Goal: Check status: Check status

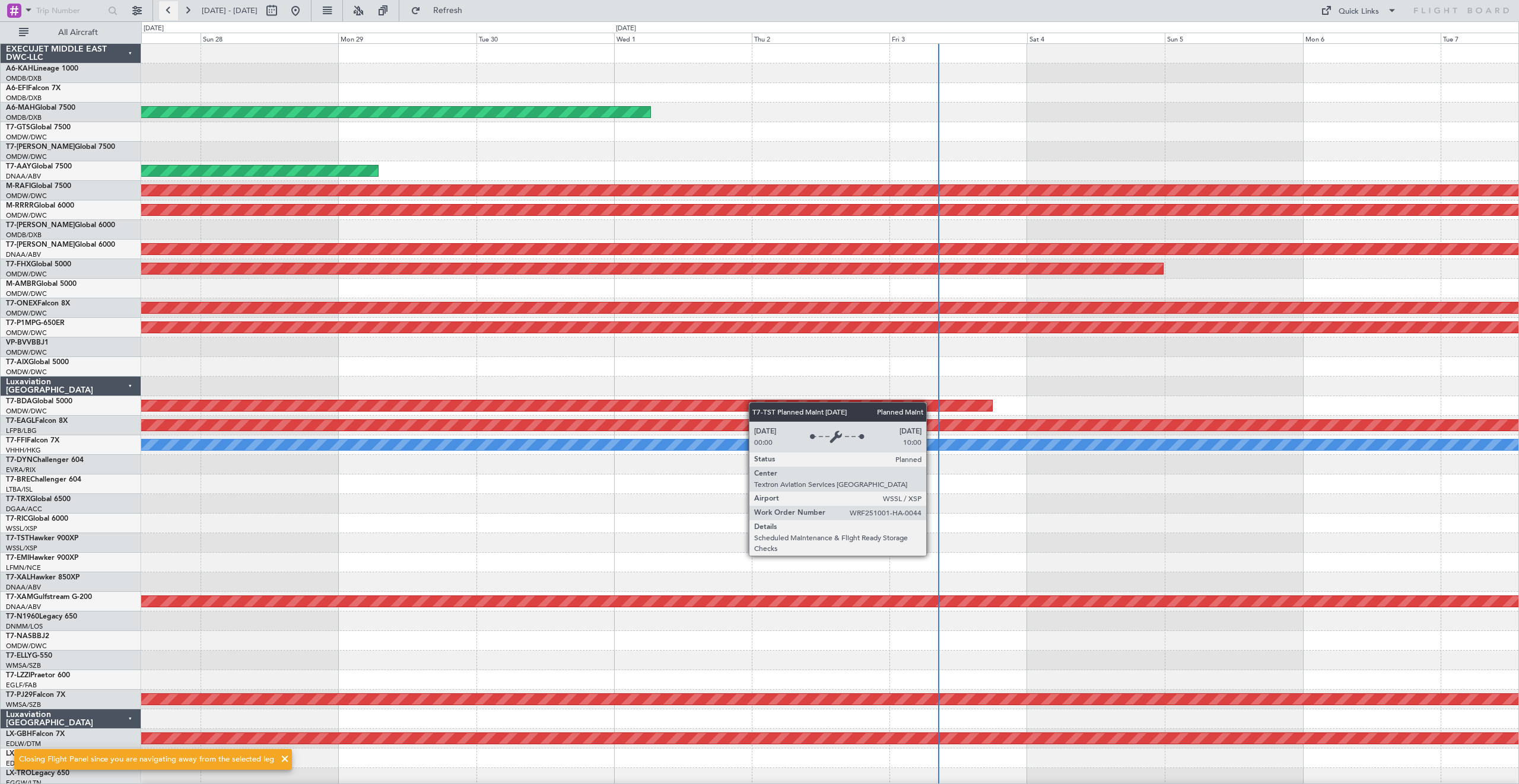
click at [173, 13] on button at bounding box center [169, 11] width 19 height 19
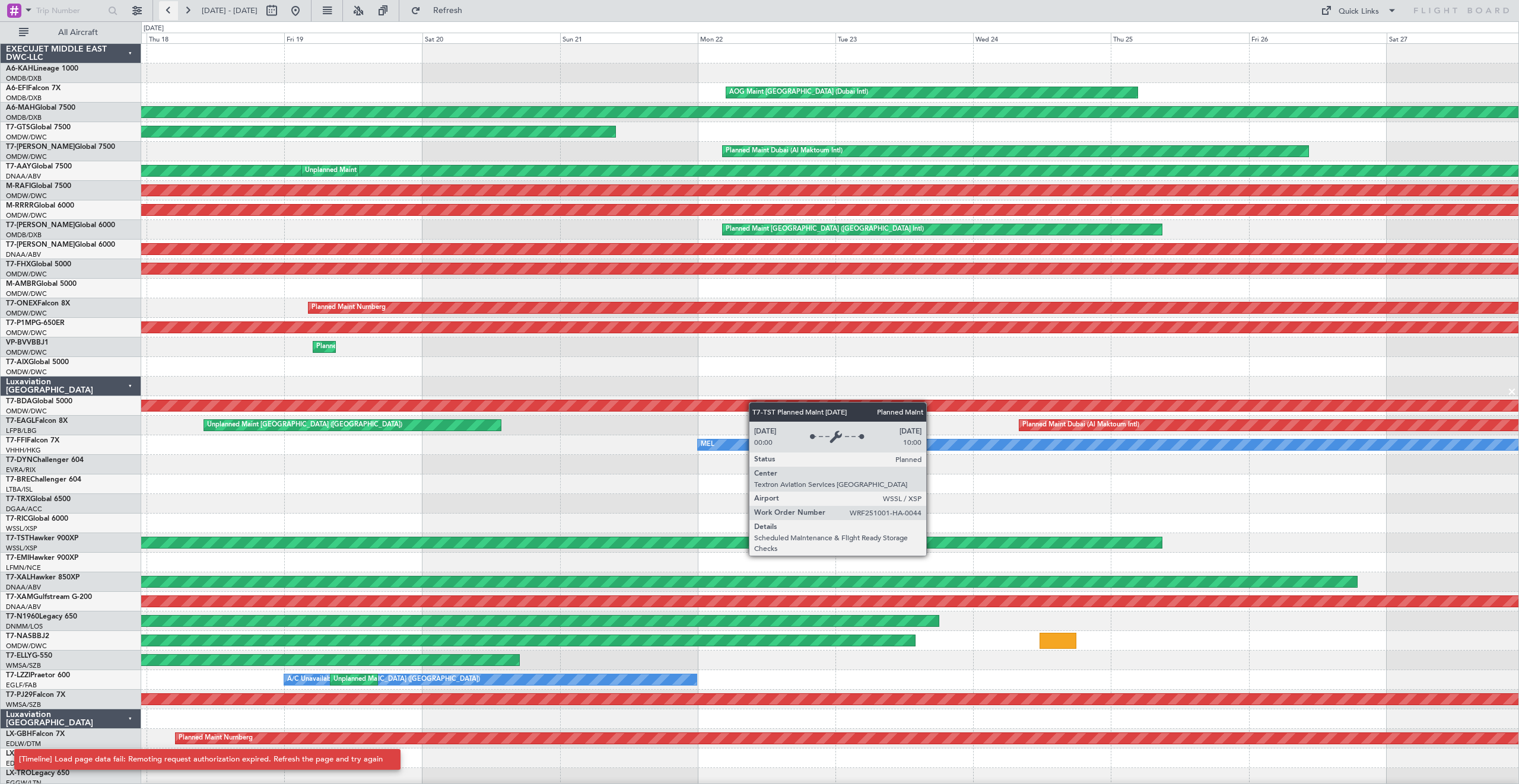
click at [173, 13] on button at bounding box center [169, 11] width 19 height 19
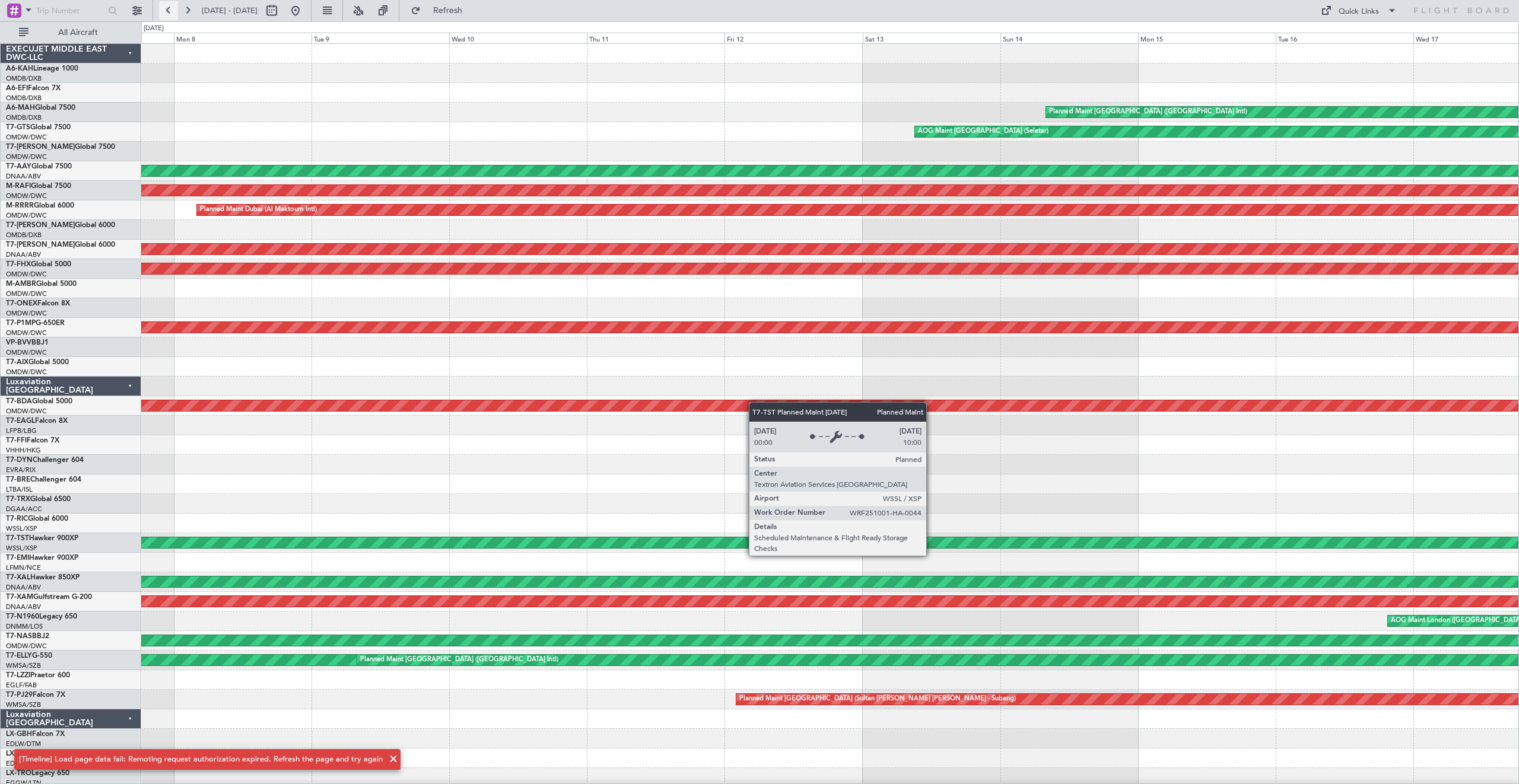
click at [173, 13] on button at bounding box center [169, 11] width 19 height 19
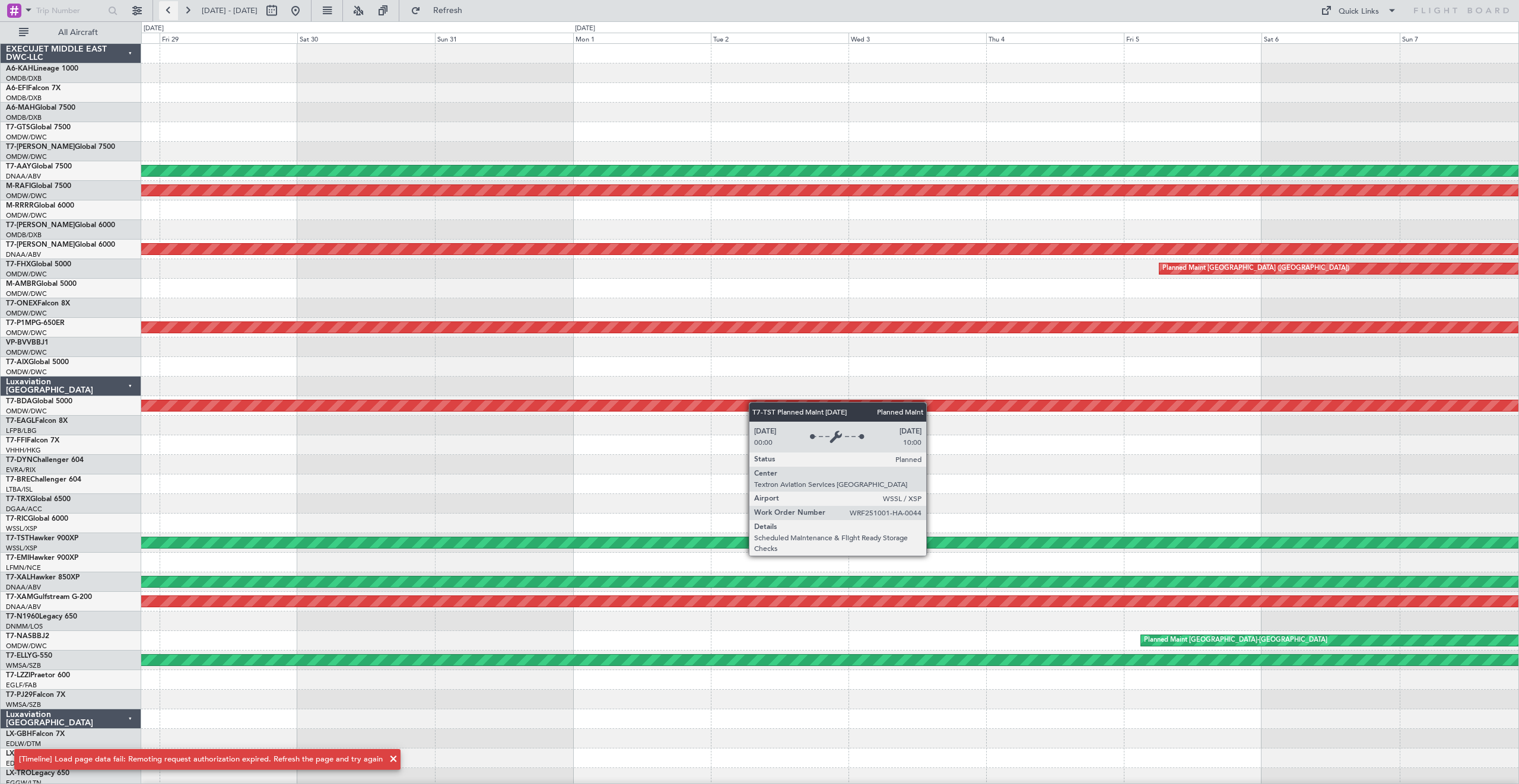
click at [173, 13] on button at bounding box center [169, 11] width 19 height 19
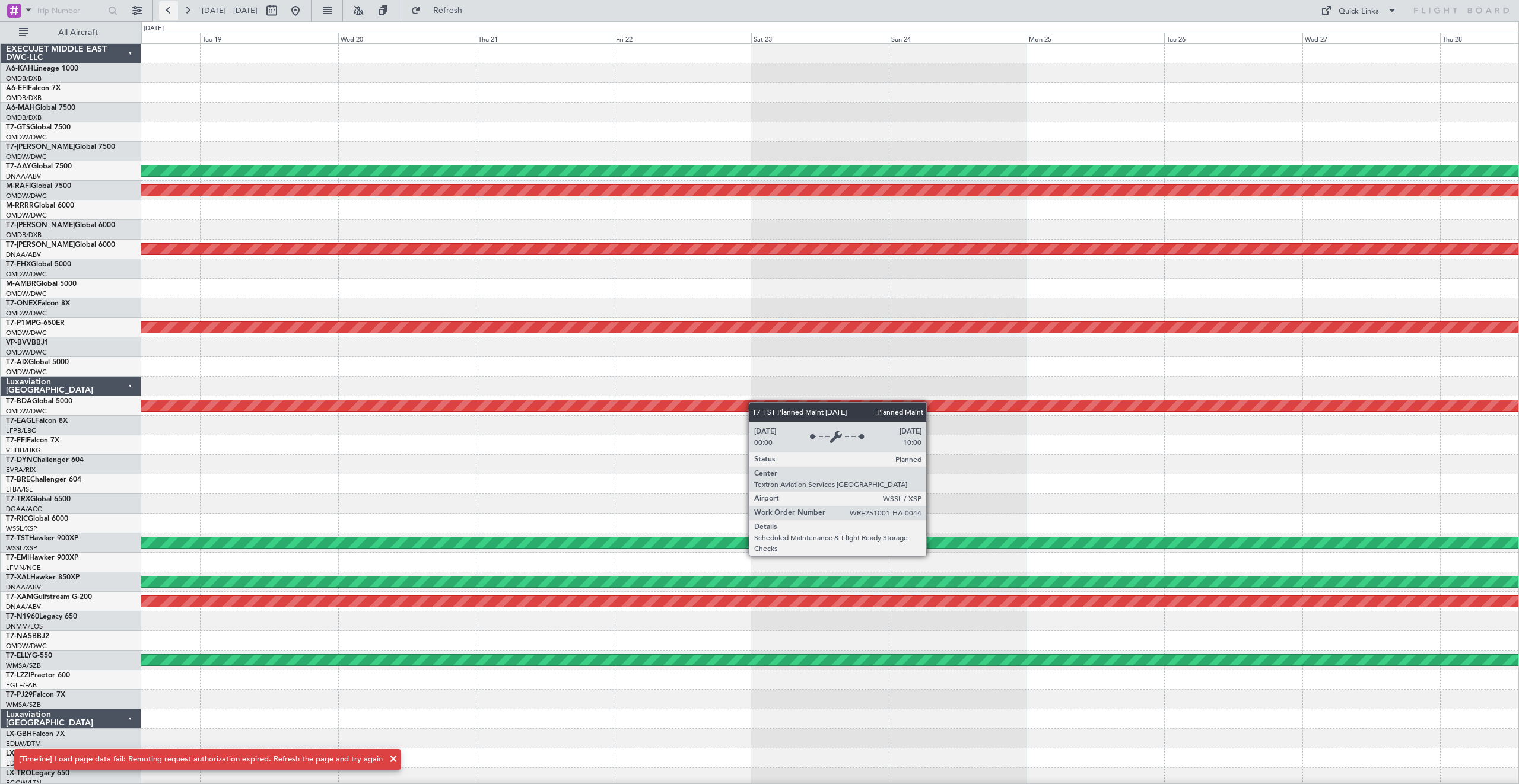
click at [173, 13] on button at bounding box center [169, 11] width 19 height 19
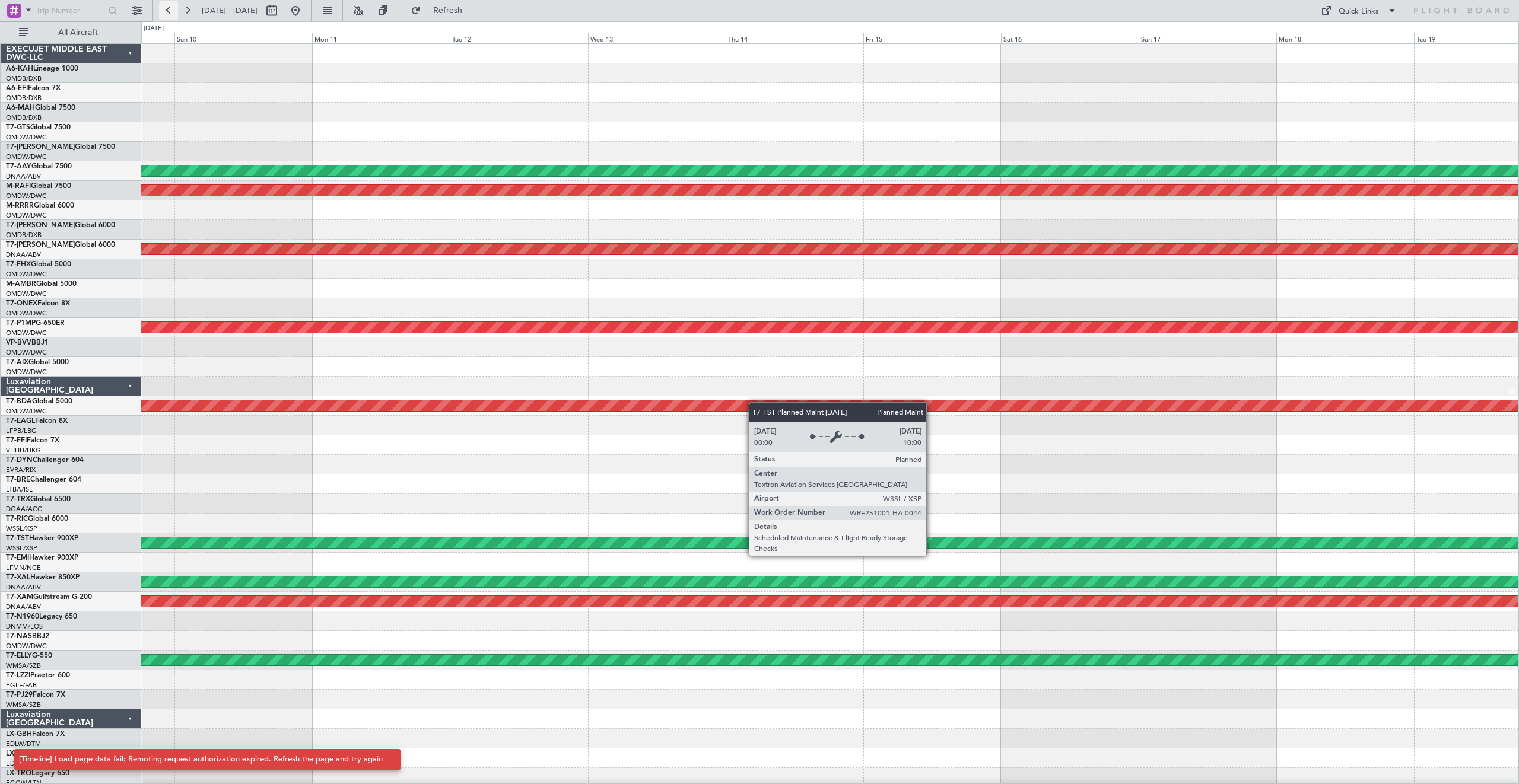
click at [173, 13] on button at bounding box center [169, 11] width 19 height 19
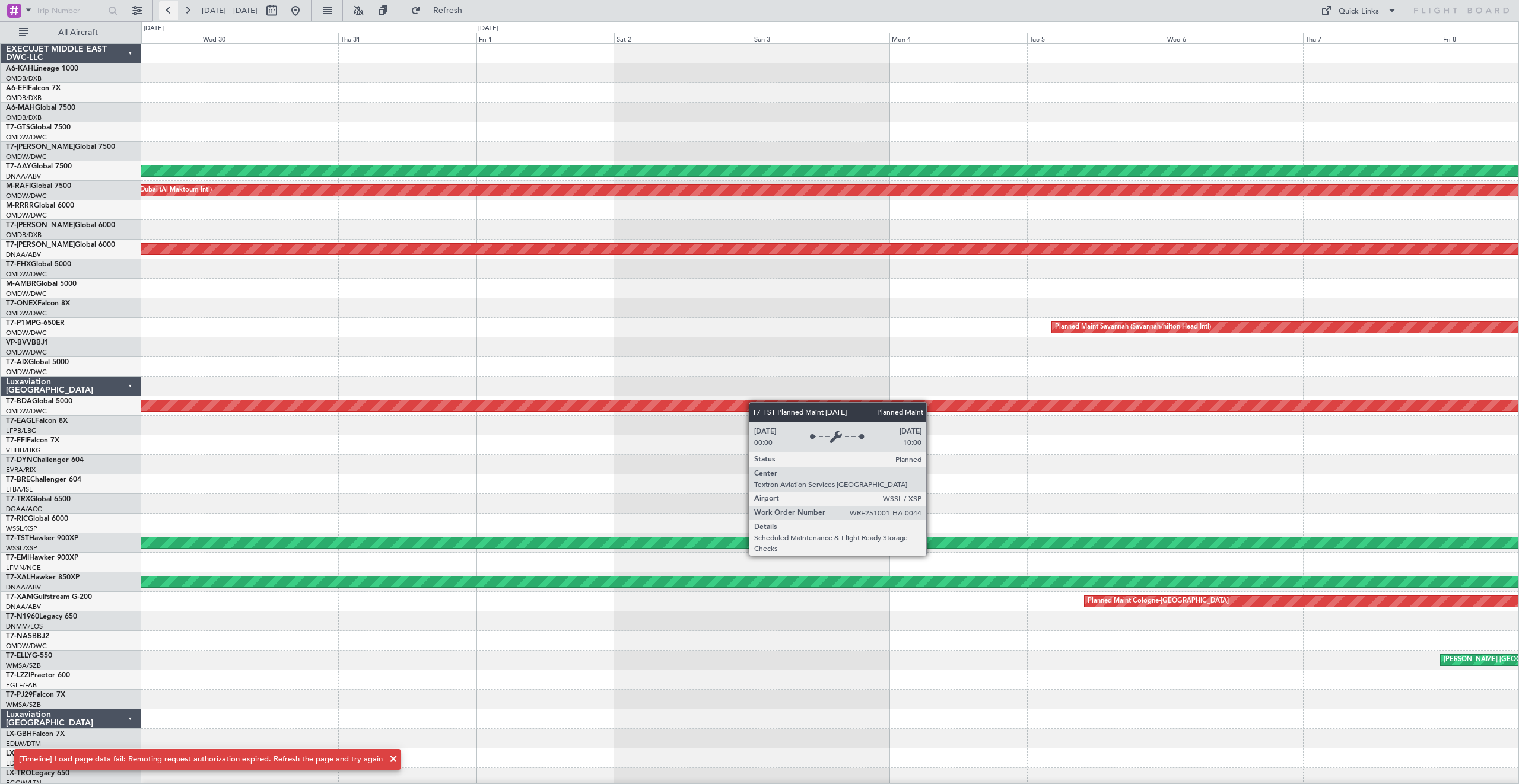
click at [173, 13] on button at bounding box center [169, 11] width 19 height 19
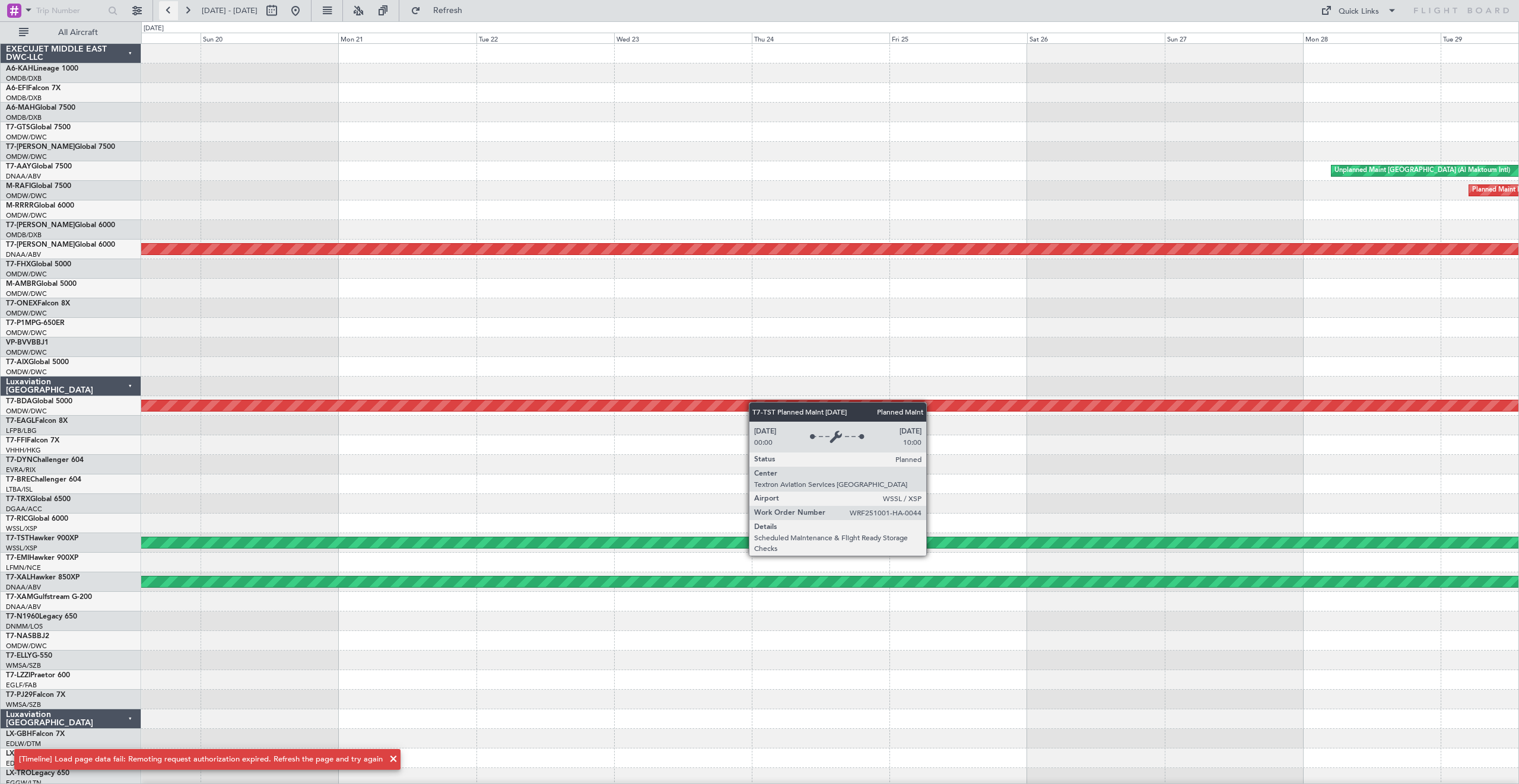
click at [173, 13] on button at bounding box center [169, 11] width 19 height 19
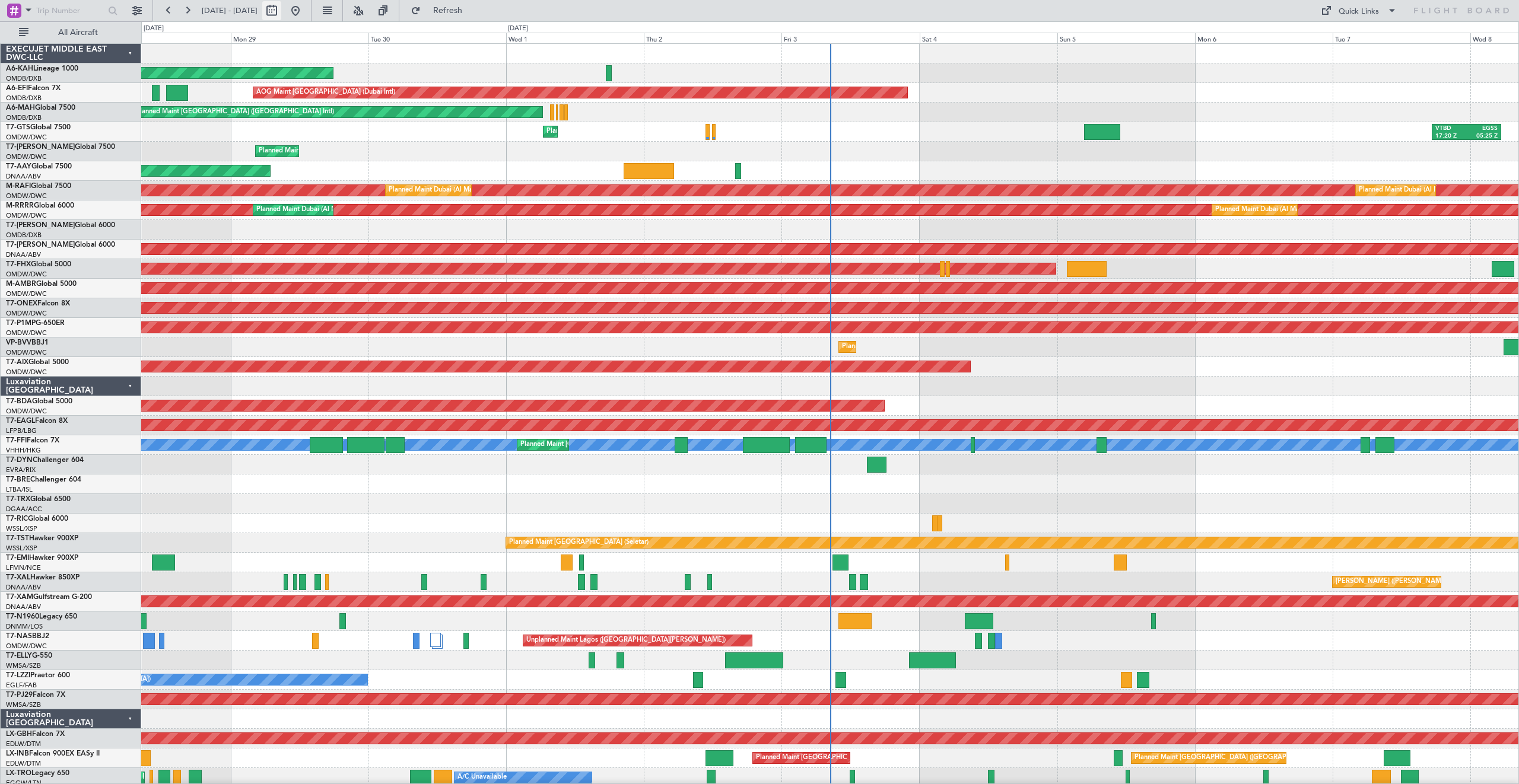
click at [281, 14] on button at bounding box center [272, 11] width 19 height 19
select select "9"
select select "2025"
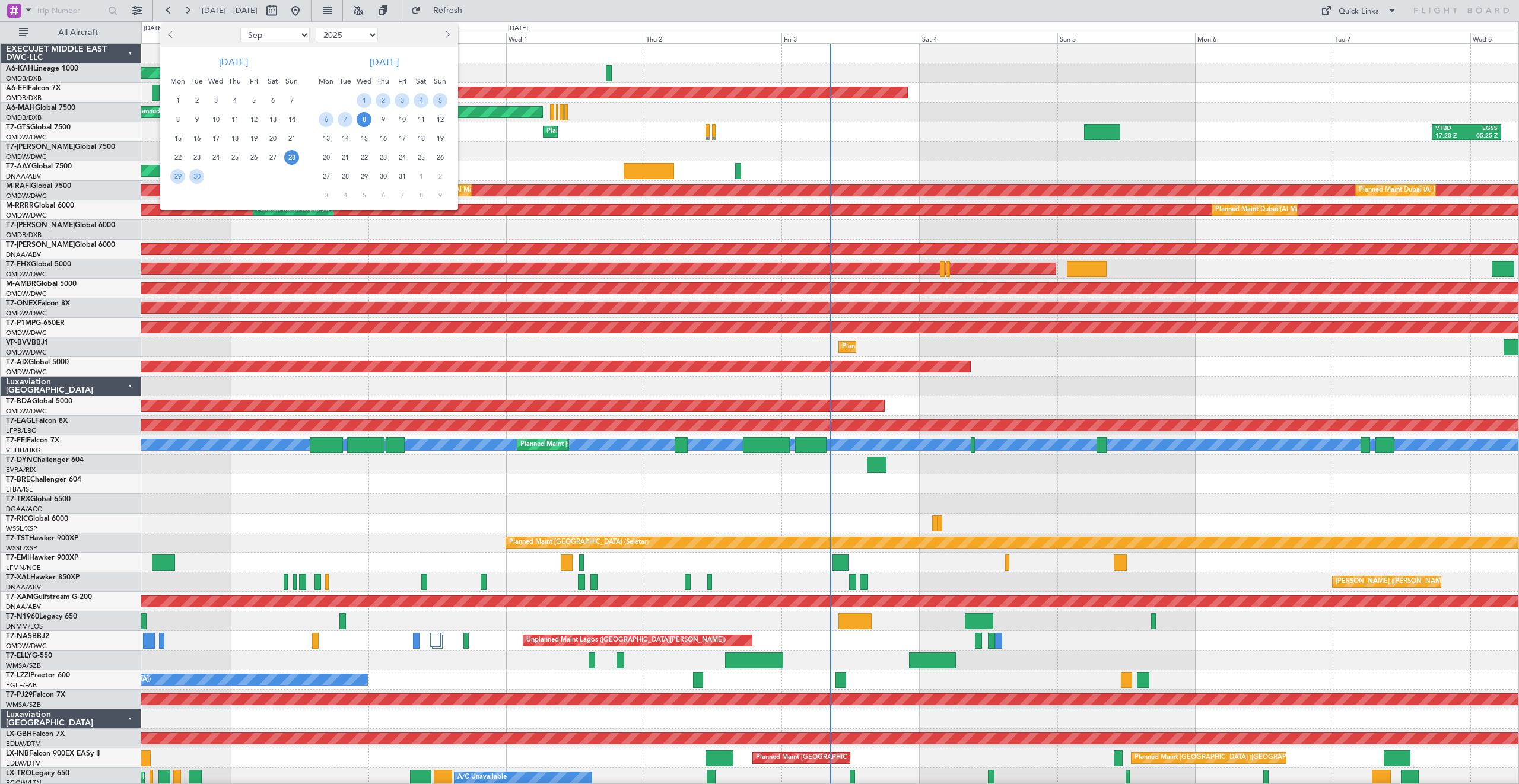
click at [169, 38] on button "Previous month" at bounding box center [171, 35] width 13 height 19
select select "7"
click at [201, 139] on span "15" at bounding box center [196, 138] width 15 height 15
click at [212, 138] on span "16" at bounding box center [215, 138] width 15 height 15
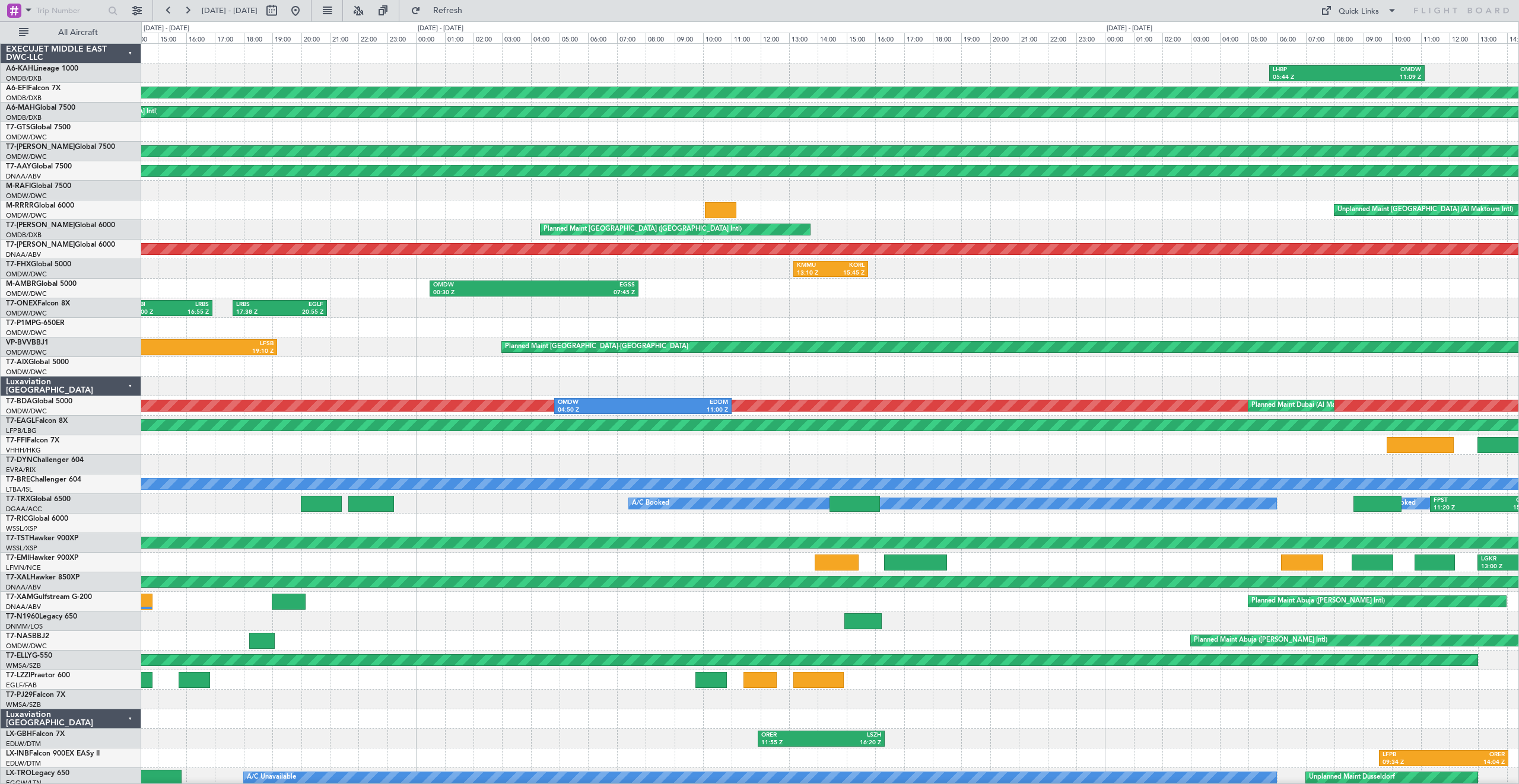
click at [60, 146] on div "LHBP 05:44 Z OMDW 11:09 Z Planned Maint [GEOGRAPHIC_DATA] (Al Maktoum Intl) Pla…" at bounding box center [760, 402] width 1519 height 763
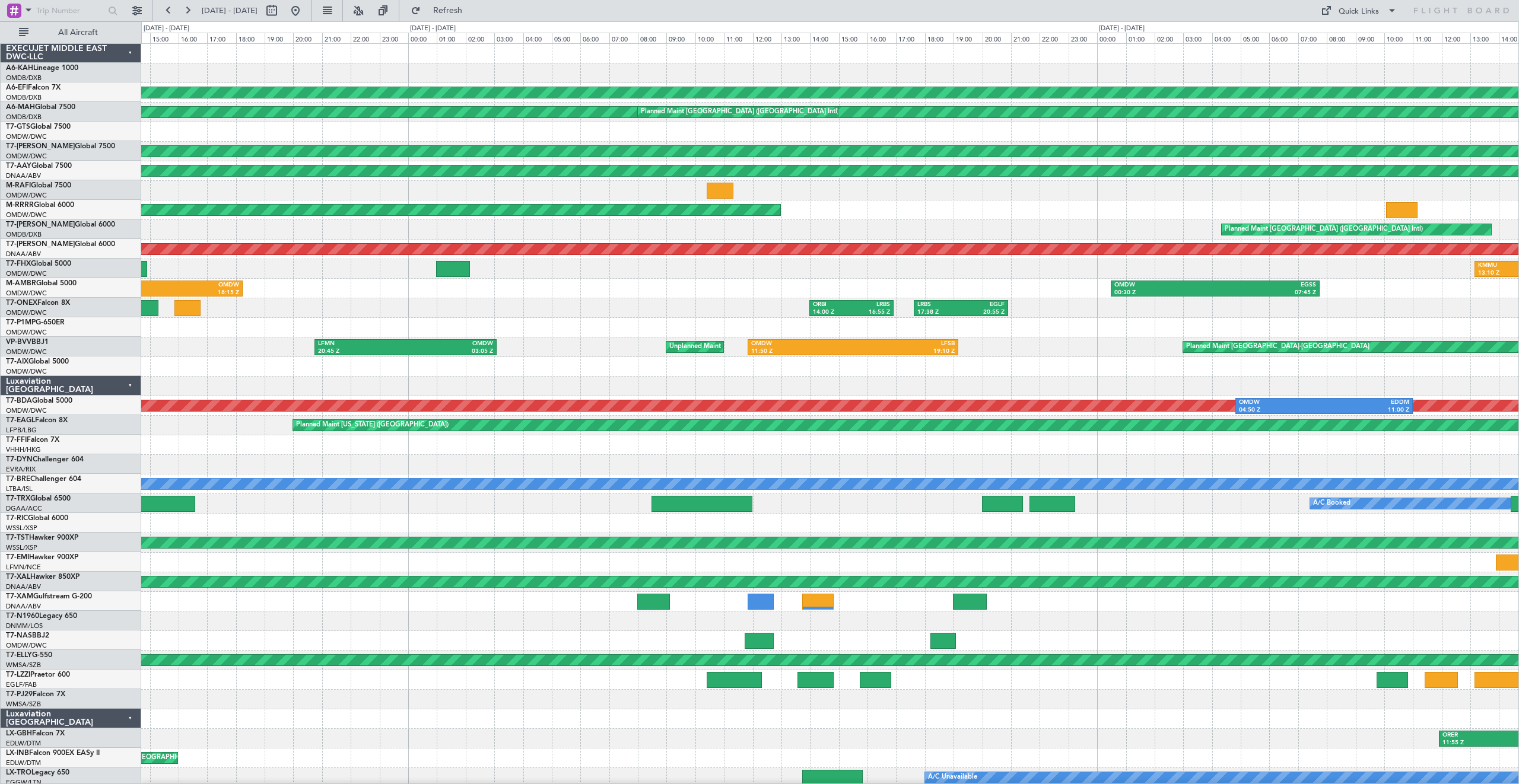
scroll to position [10, 0]
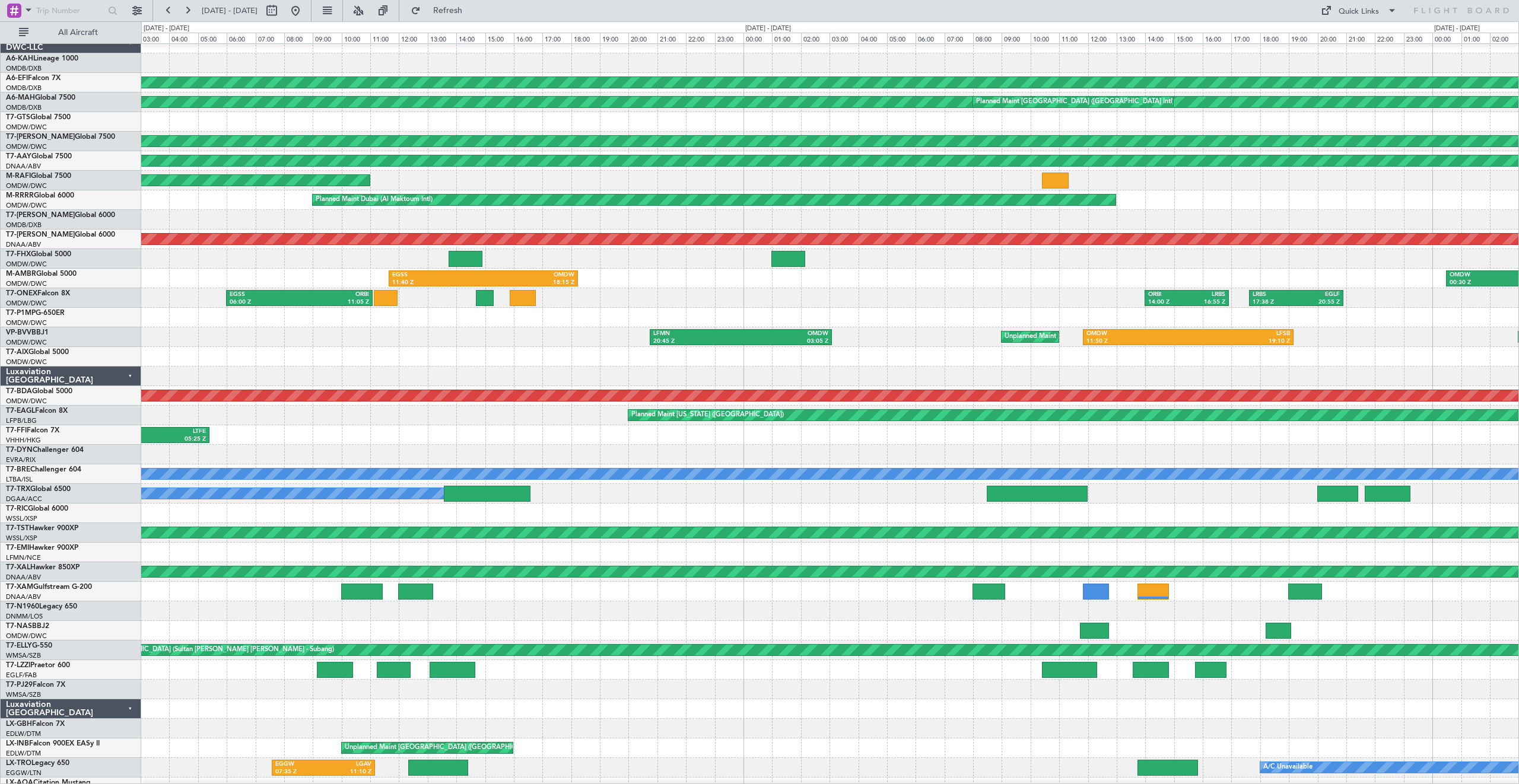
click at [907, 129] on div at bounding box center [830, 122] width 1377 height 20
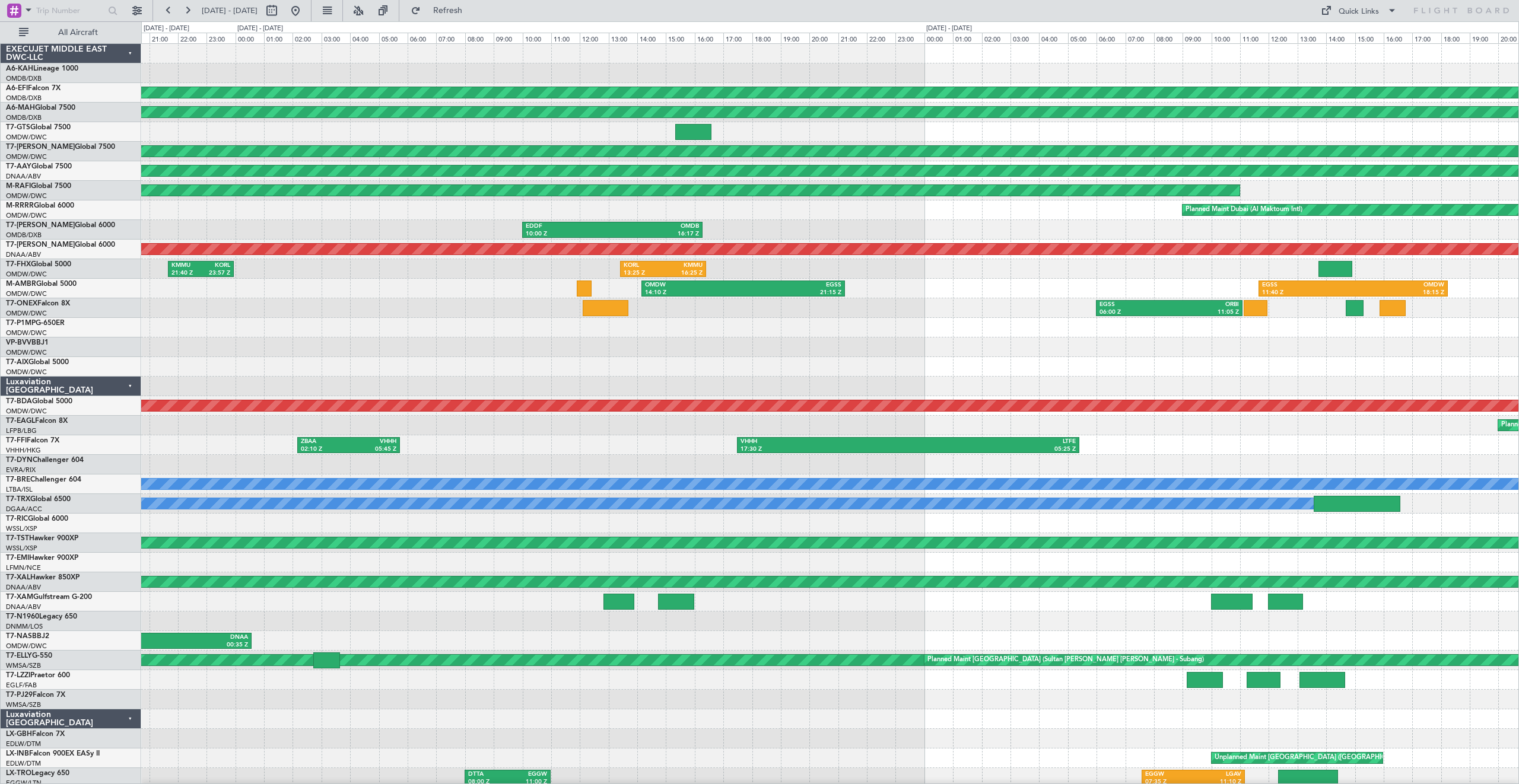
click at [0, 260] on div "Planned Maint Dubai (Al Maktoum Intl) Planned Maint [GEOGRAPHIC_DATA] ([GEOGRAP…" at bounding box center [760, 402] width 1519 height 763
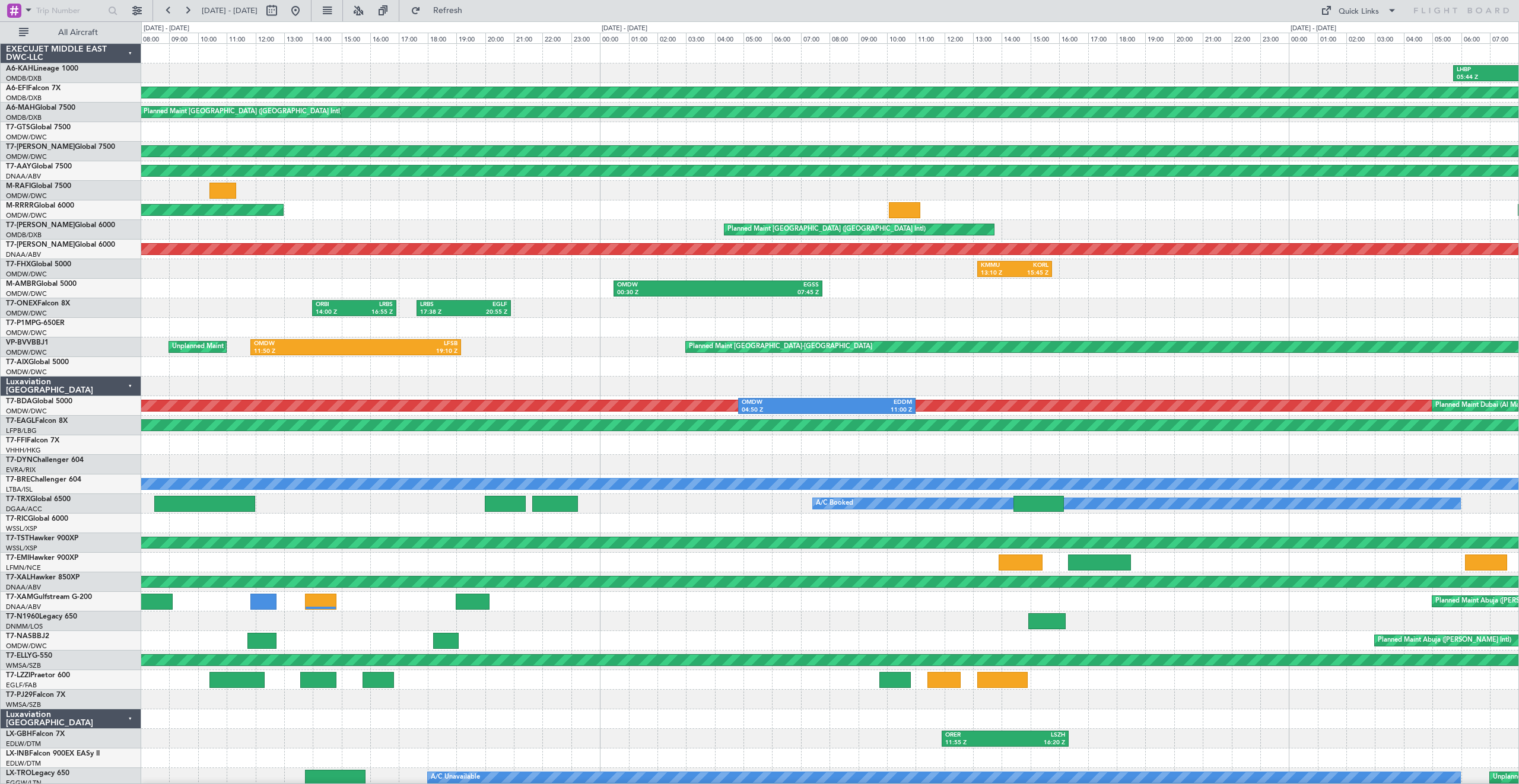
click at [0, 284] on div "LHBP 05:44 Z OMDW 11:09 Z Planned Maint [GEOGRAPHIC_DATA] (Al Maktoum Intl) Pla…" at bounding box center [760, 402] width 1519 height 763
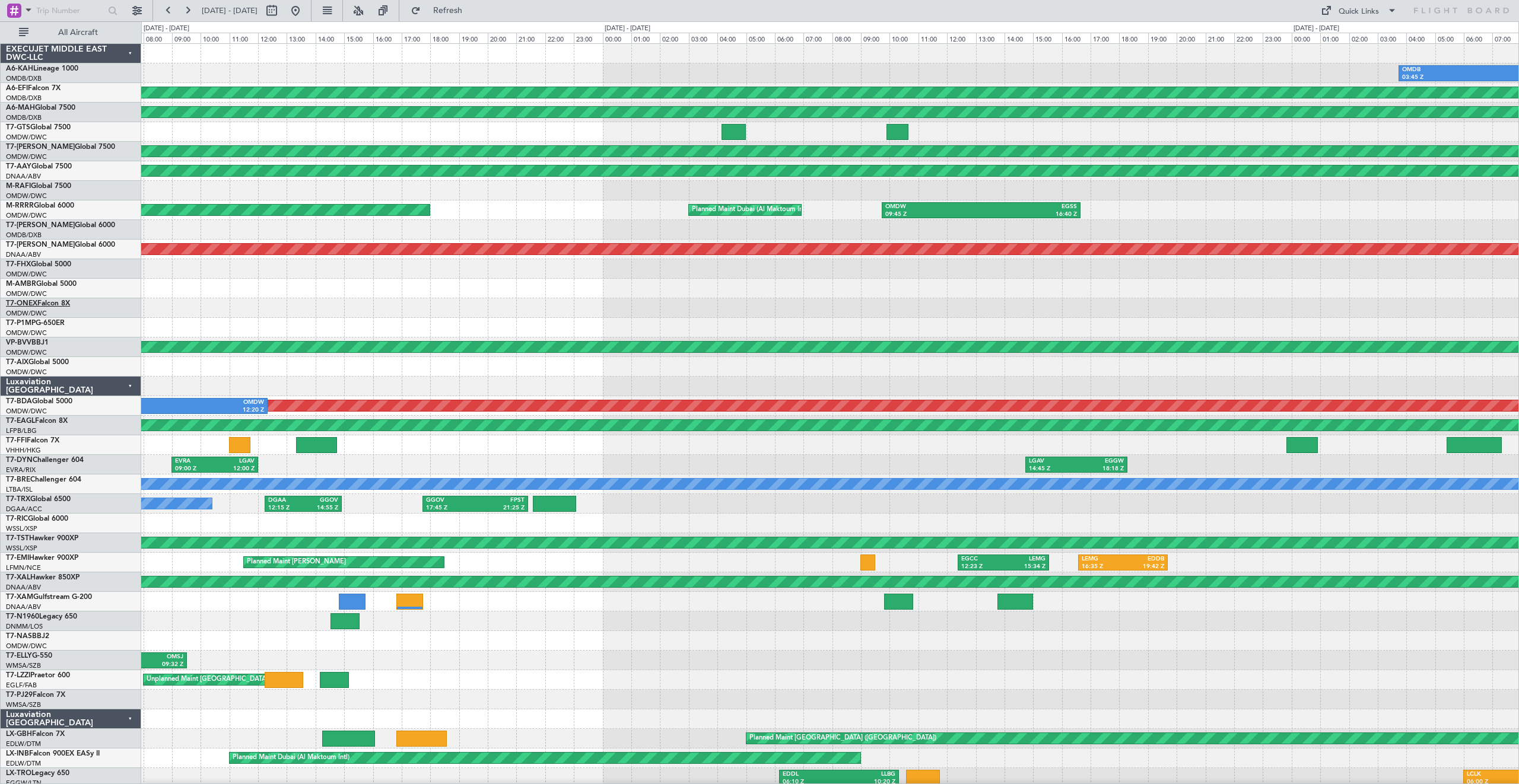
click at [18, 303] on div "OMDB 03:45 Z LHBP 09:40 Z Planned Maint [GEOGRAPHIC_DATA] (Al Maktoum Intl) Pla…" at bounding box center [760, 402] width 1519 height 763
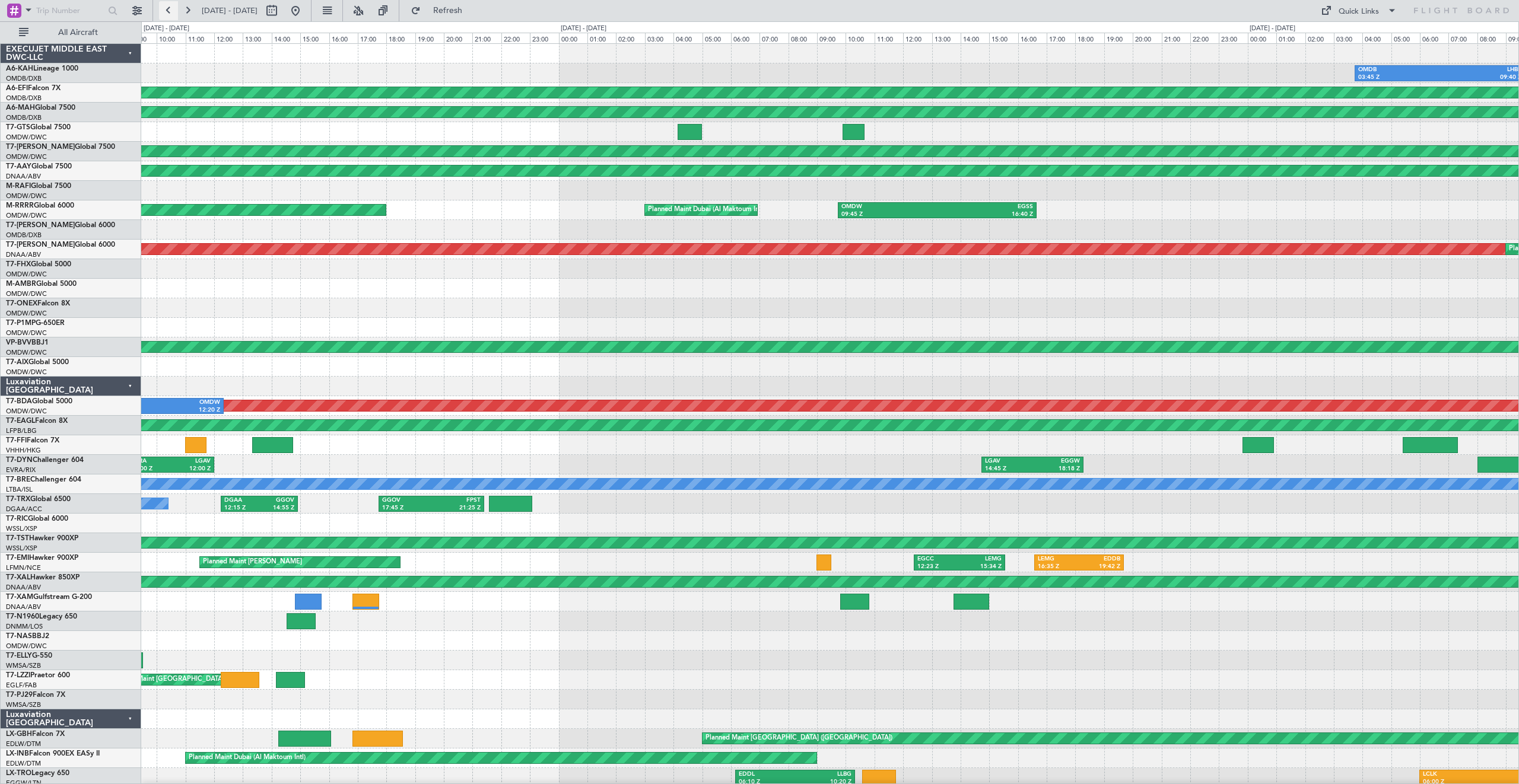
click at [164, 15] on button at bounding box center [169, 11] width 19 height 19
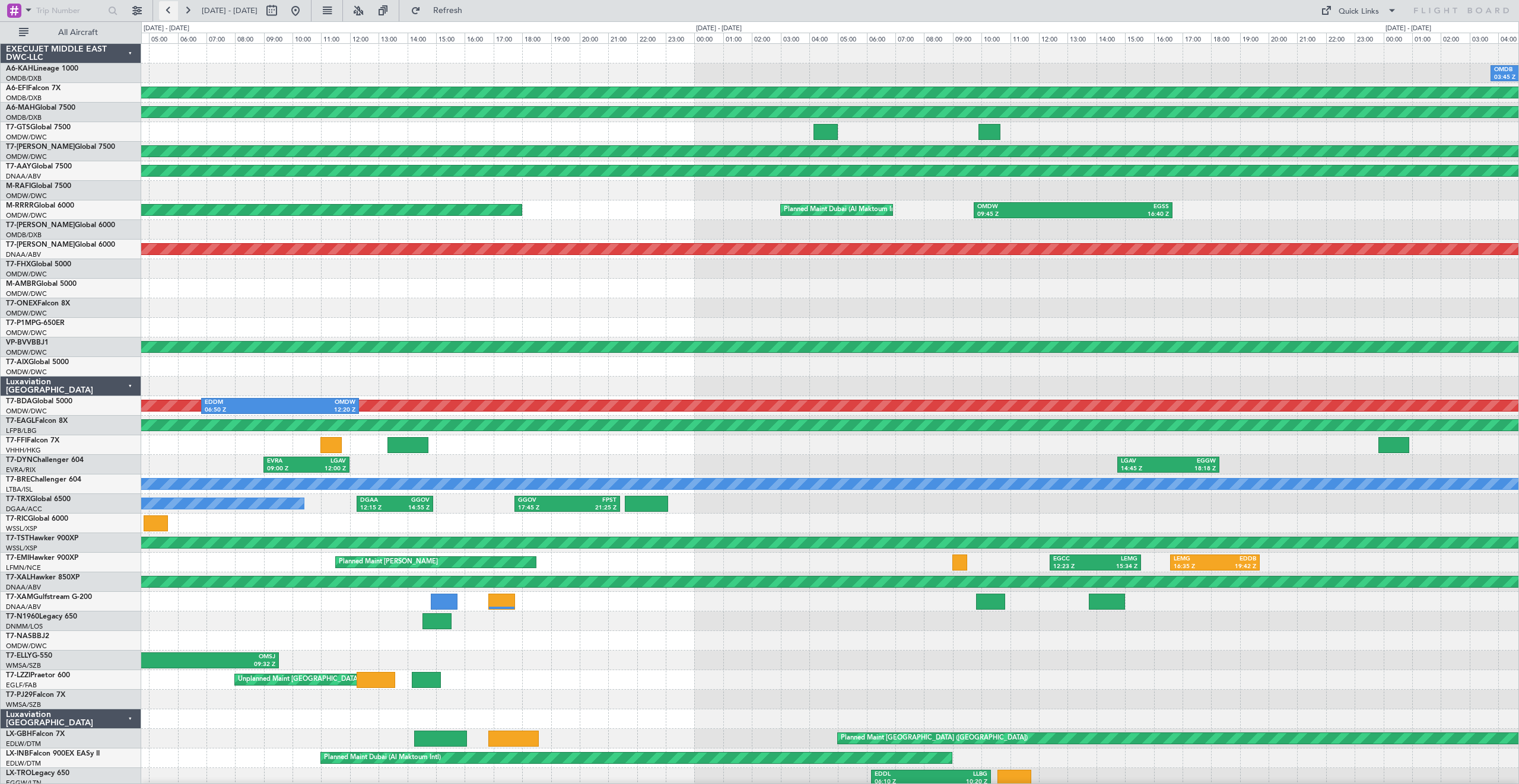
click at [164, 15] on button at bounding box center [169, 11] width 19 height 19
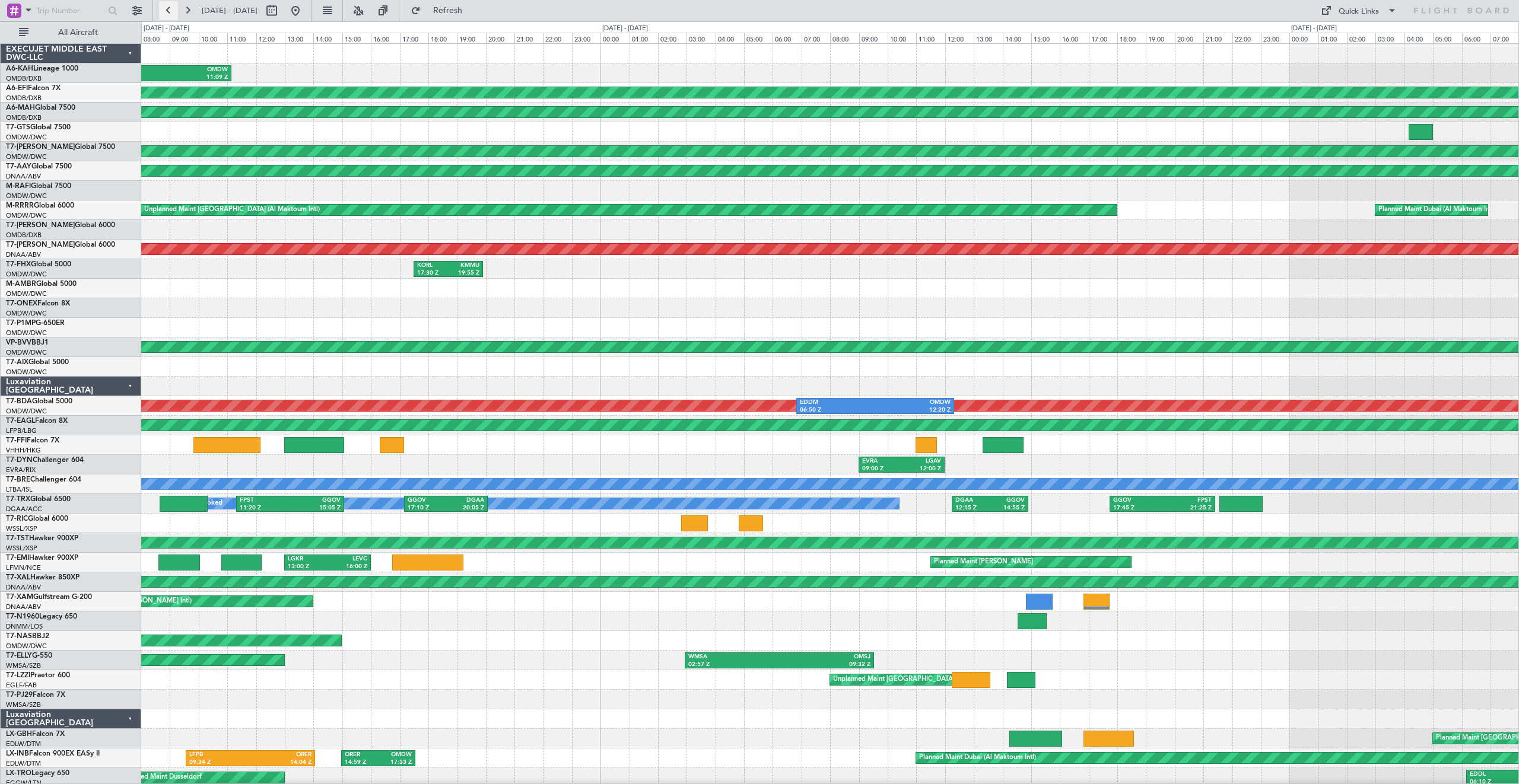
click at [164, 15] on button at bounding box center [169, 11] width 19 height 19
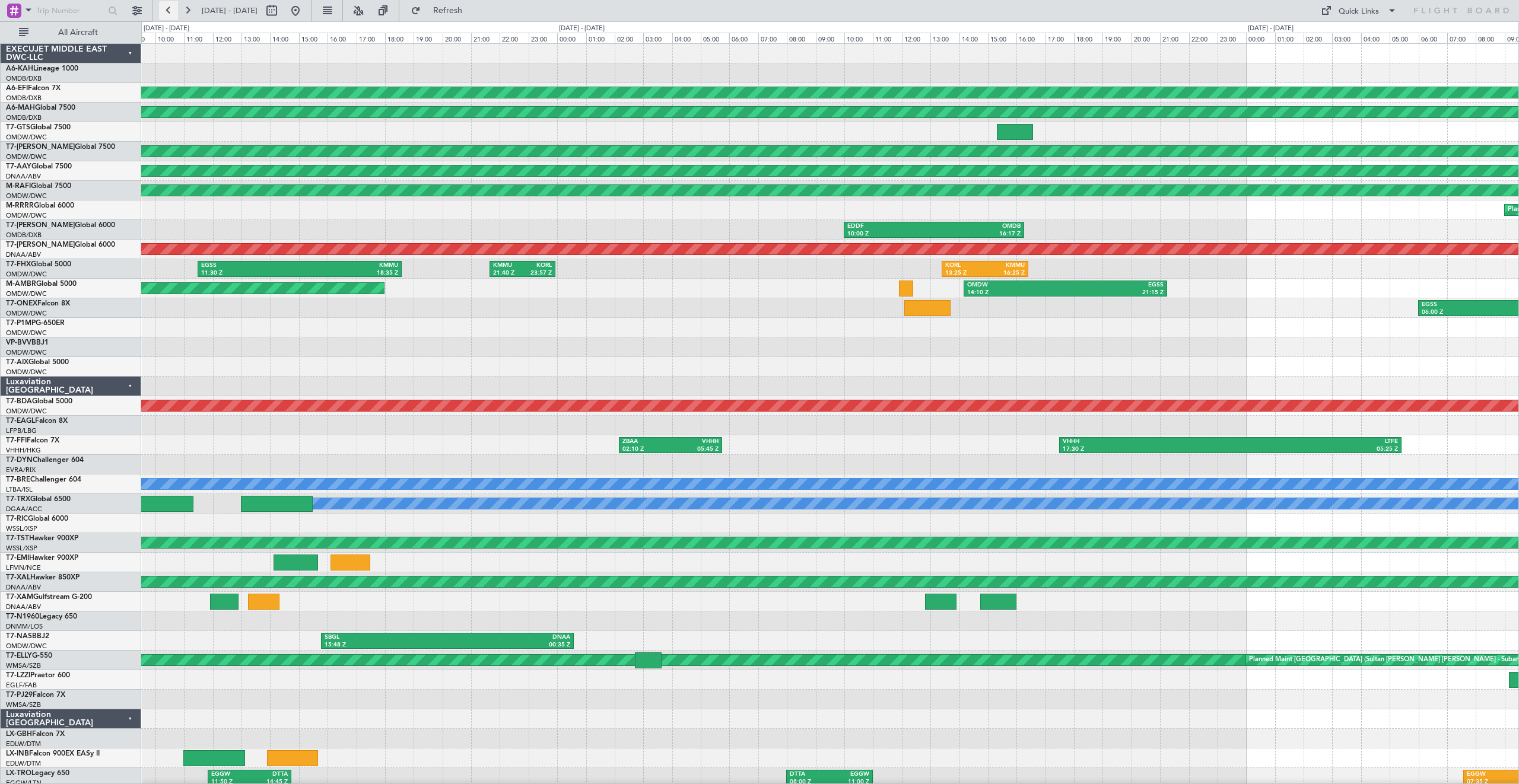
click at [164, 15] on button at bounding box center [169, 11] width 19 height 19
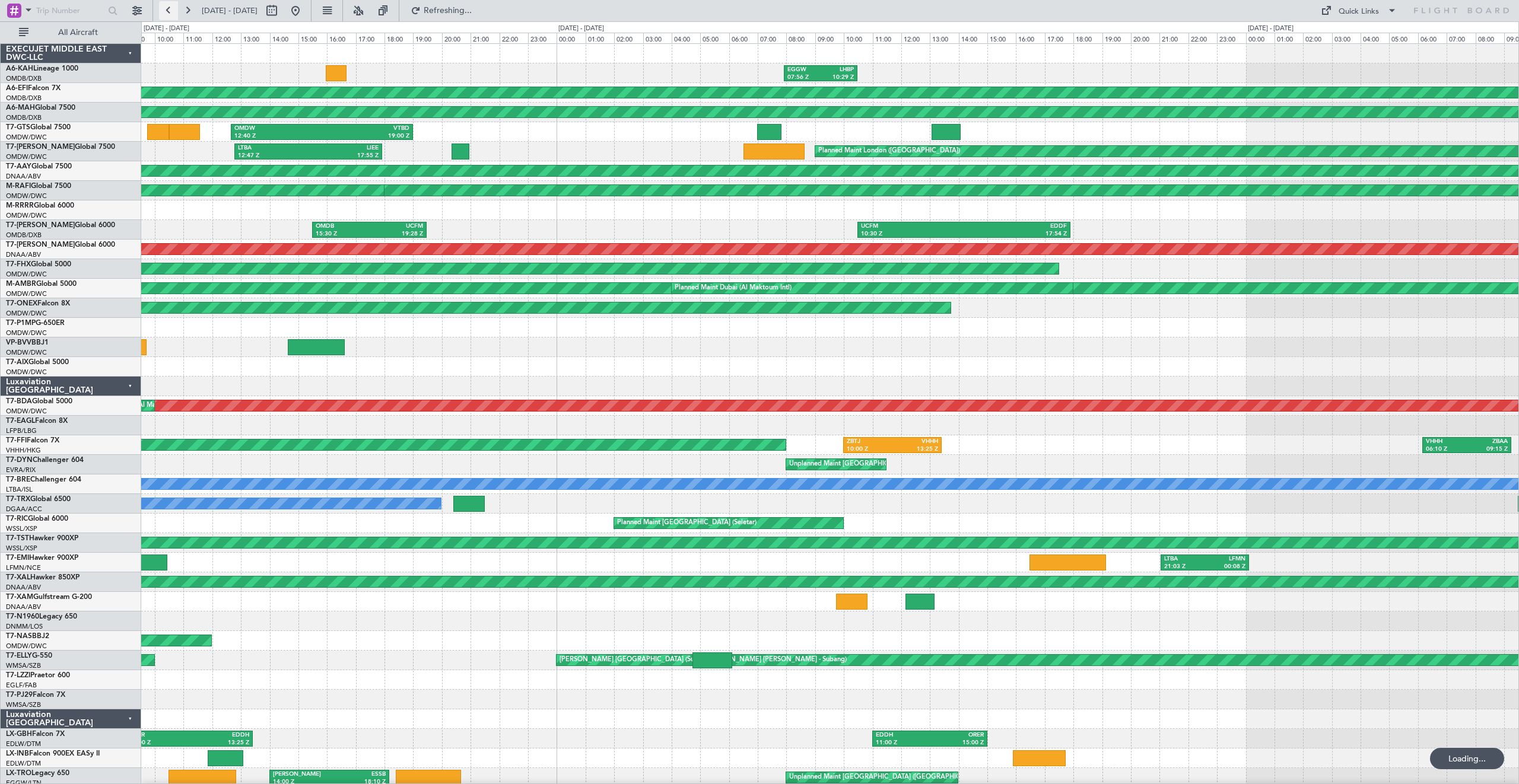
click at [164, 15] on button at bounding box center [169, 11] width 19 height 19
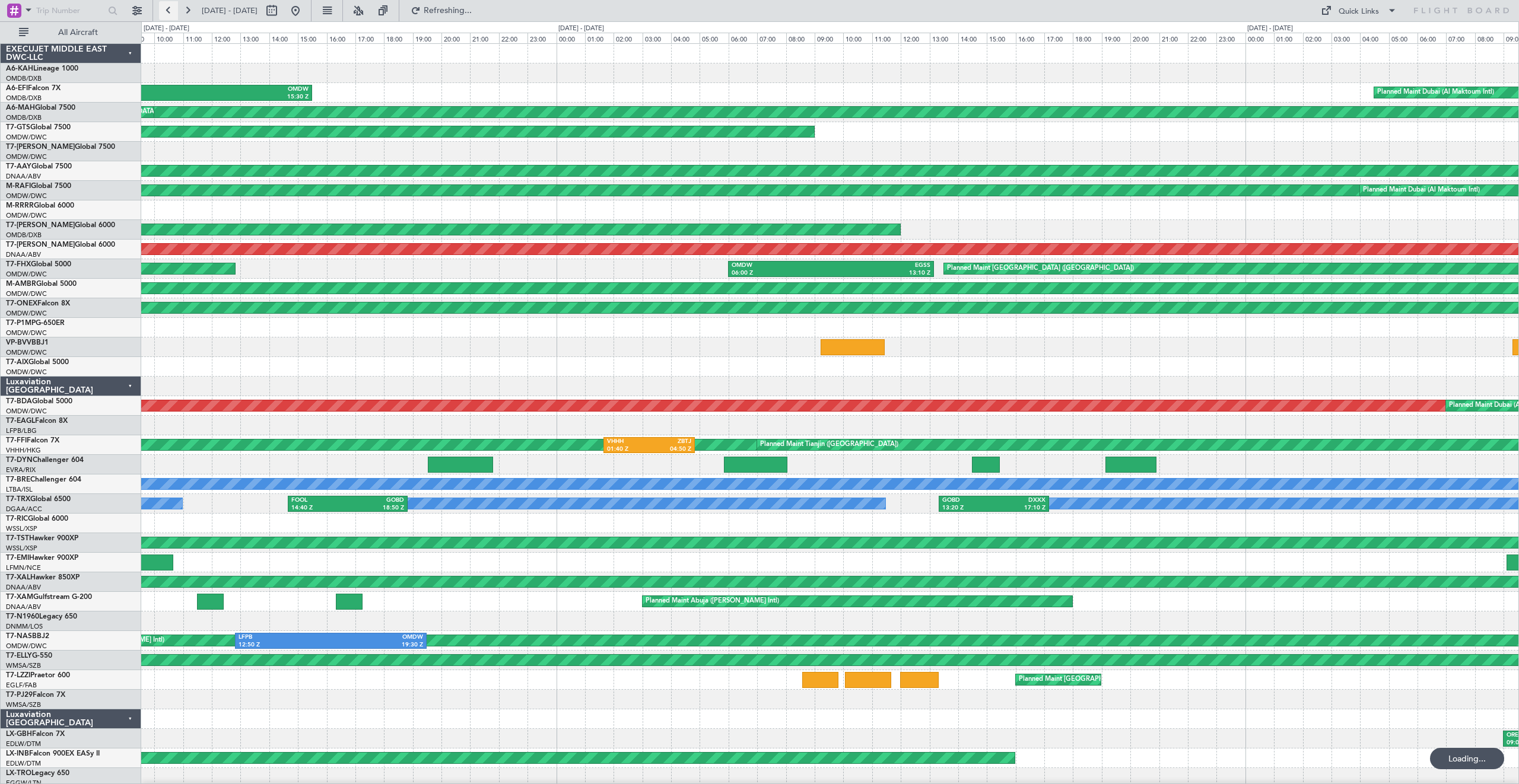
click at [164, 15] on button at bounding box center [169, 11] width 19 height 19
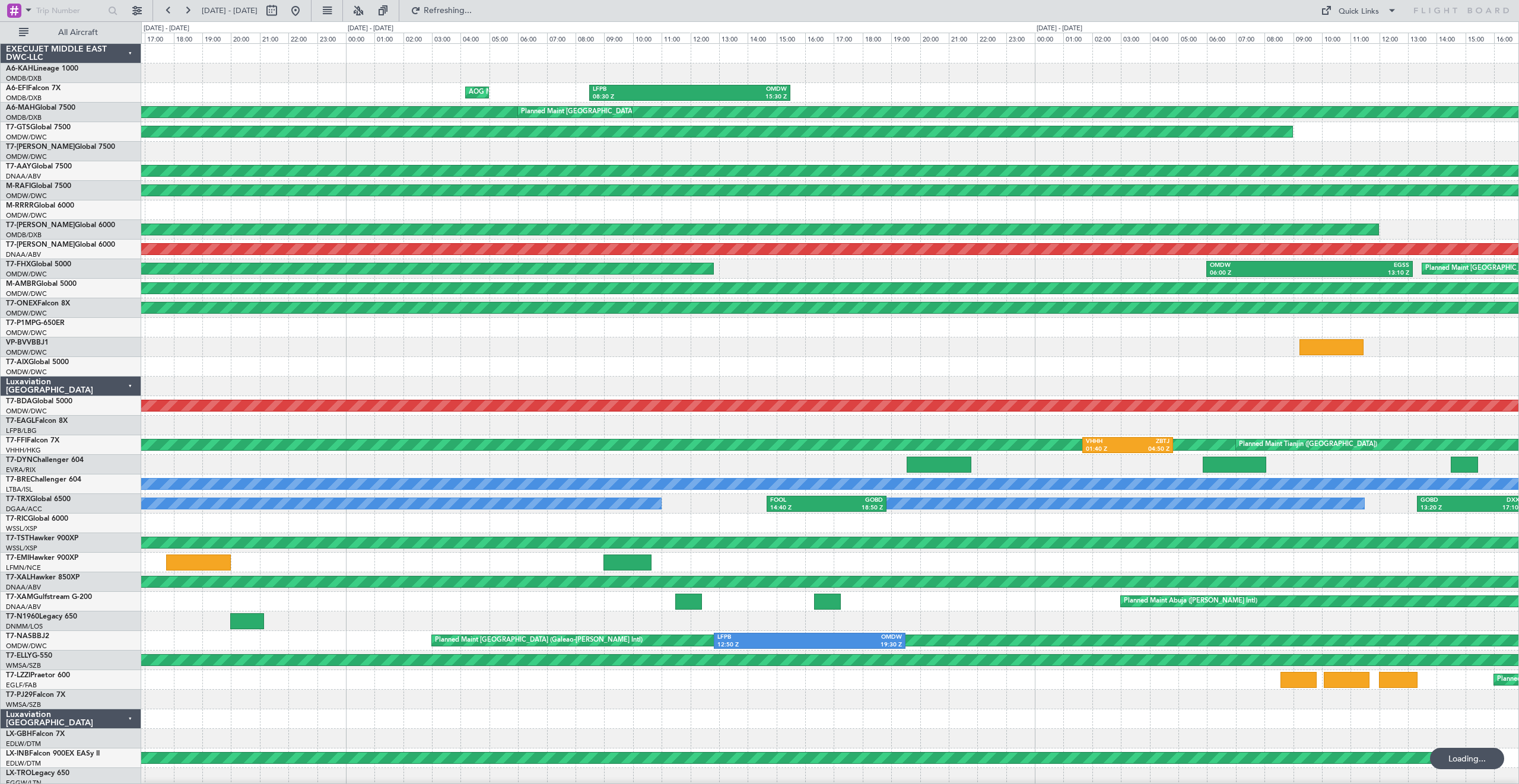
click at [82, 152] on div "AOG Maint Paris ([GEOGRAPHIC_DATA]) LFPB 08:30 Z OMDW 15:30 Z Planned Maint [GE…" at bounding box center [760, 402] width 1519 height 763
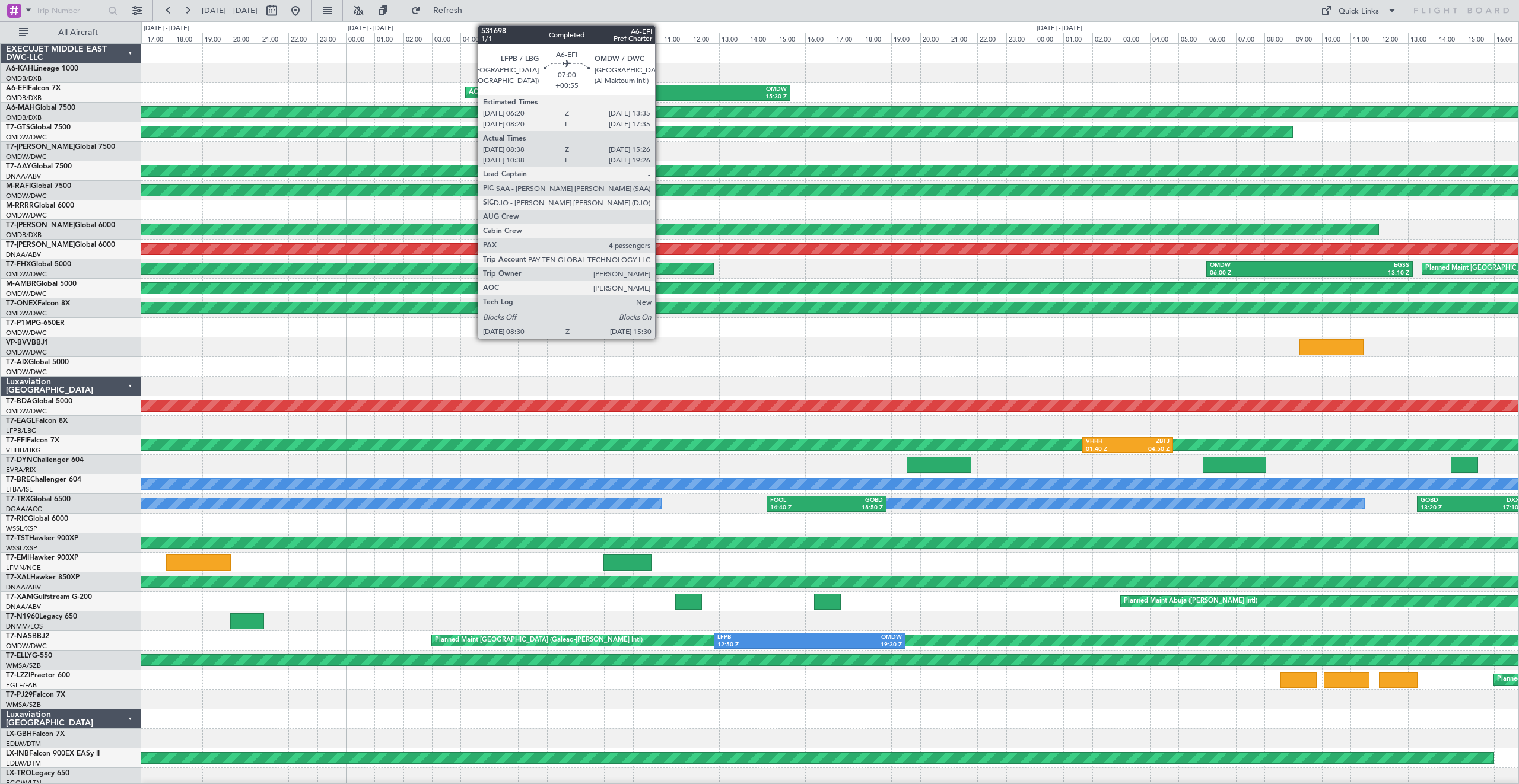
click at [661, 98] on div "08:30 Z" at bounding box center [641, 97] width 97 height 9
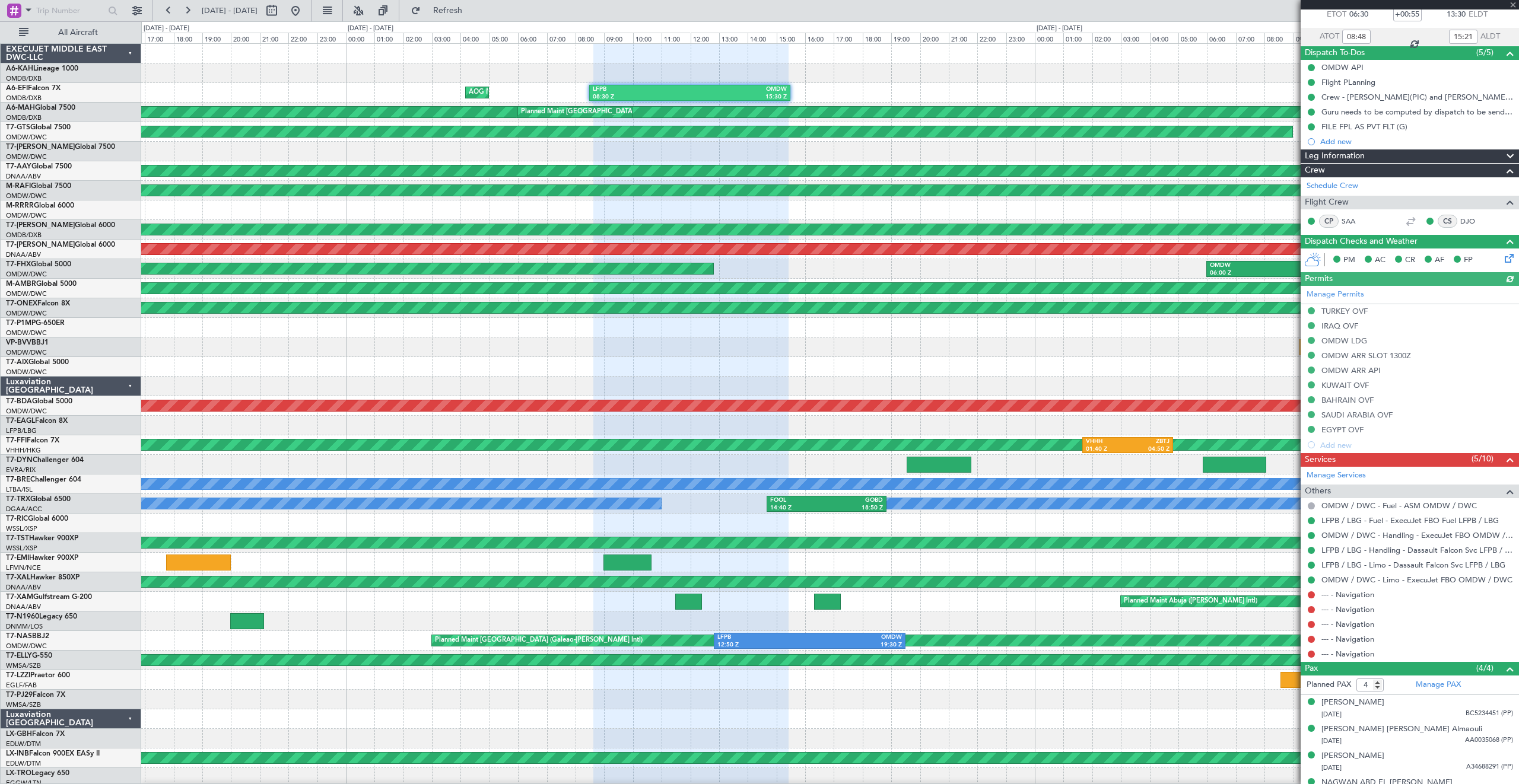
scroll to position [87, 0]
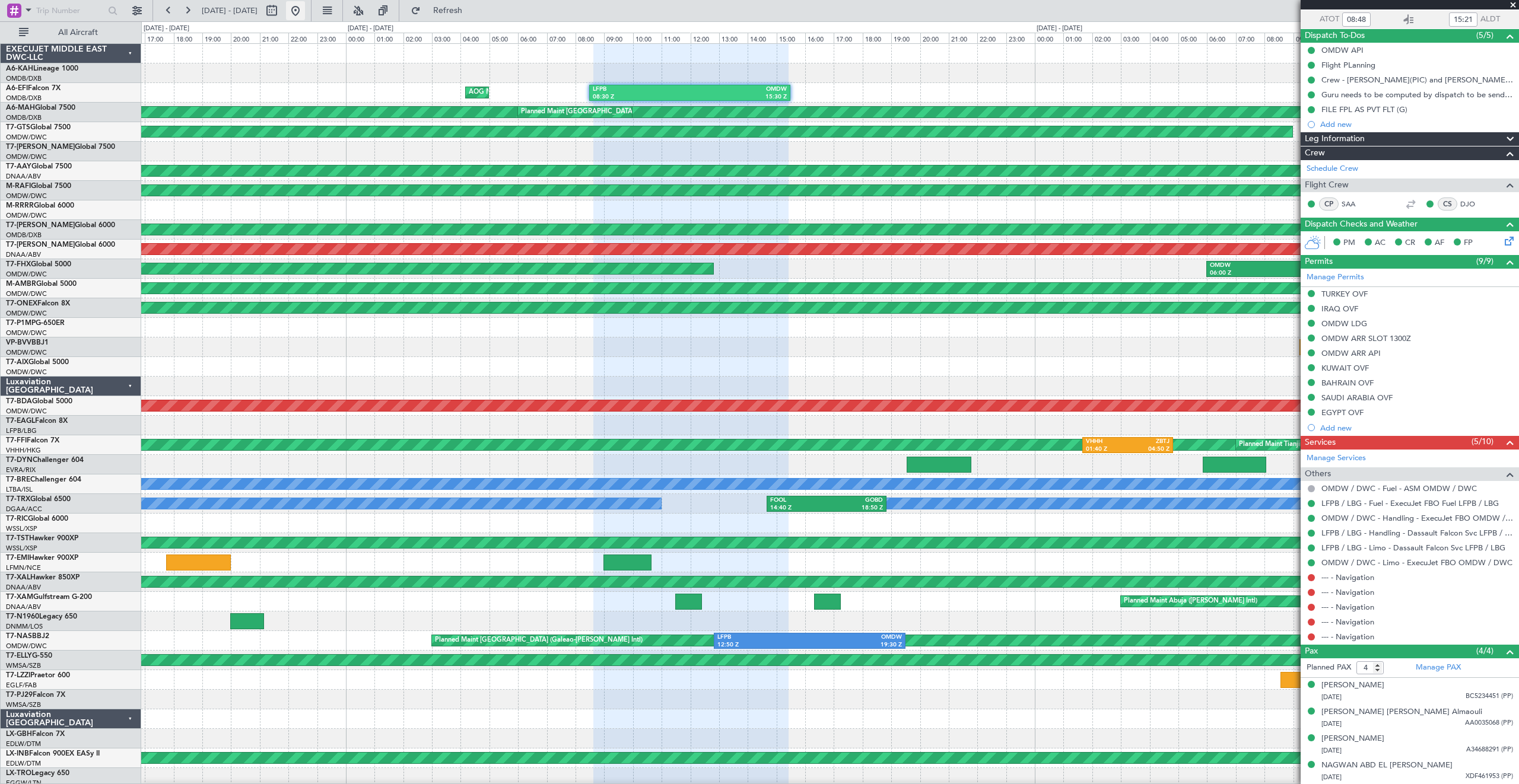
click at [305, 10] on button at bounding box center [295, 11] width 19 height 19
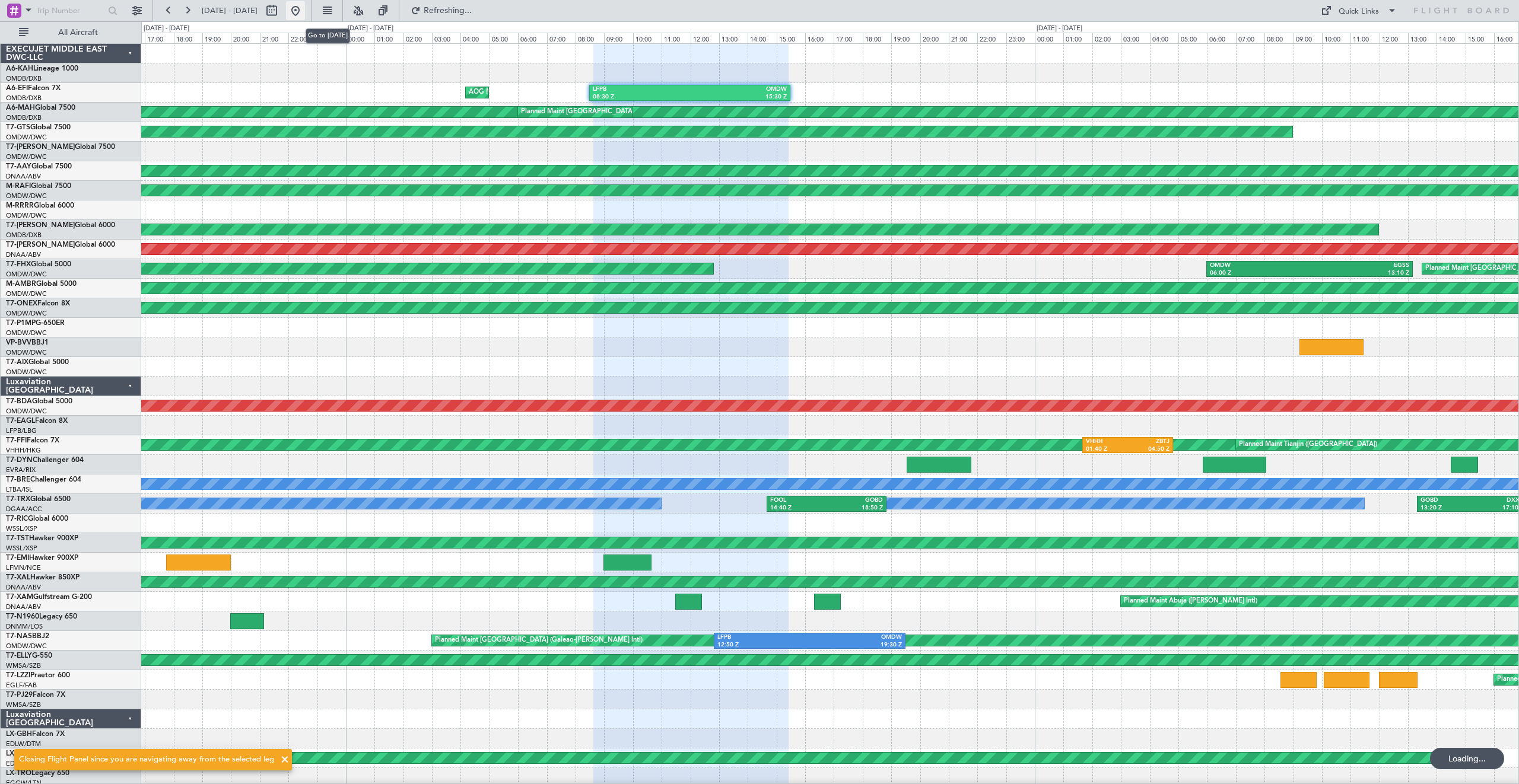
scroll to position [0, 0]
